Goal: Task Accomplishment & Management: Use online tool/utility

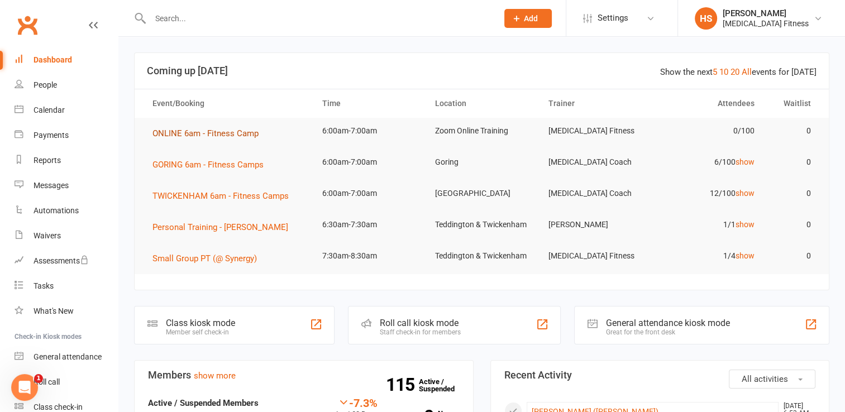
click at [210, 137] on span "ONLINE 6am - Fitness Camp" at bounding box center [205, 133] width 106 height 10
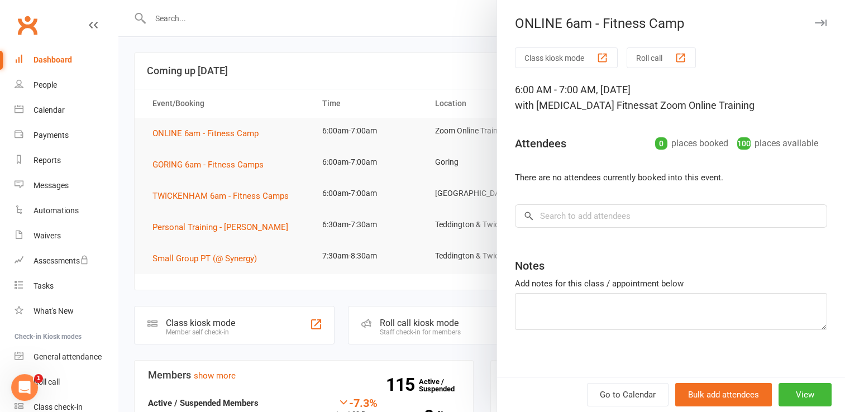
click at [558, 59] on button "Class kiosk mode" at bounding box center [566, 57] width 103 height 21
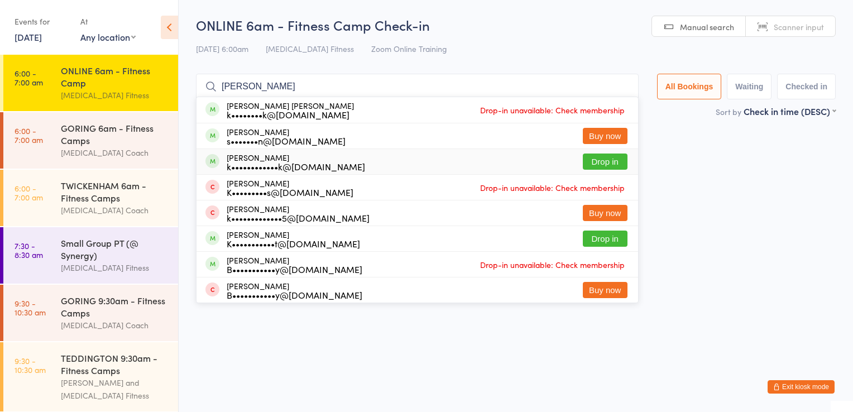
type input "karen c"
click at [604, 159] on button "Drop in" at bounding box center [605, 162] width 45 height 16
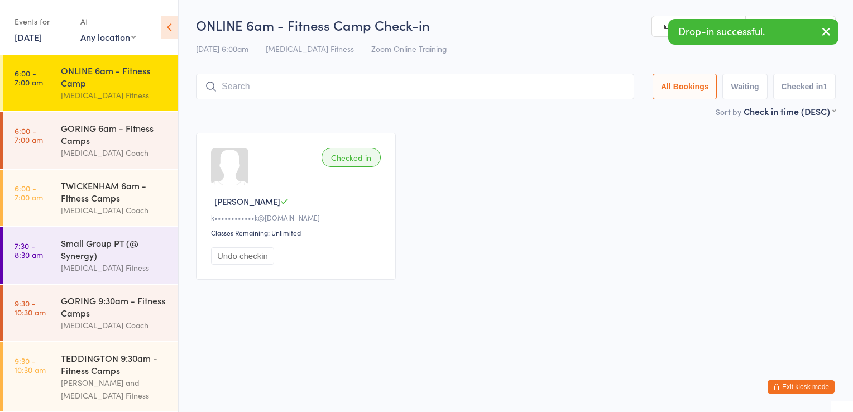
click at [803, 385] on button "Exit kiosk mode" at bounding box center [801, 386] width 67 height 13
